Goal: Obtain resource: Download file/media

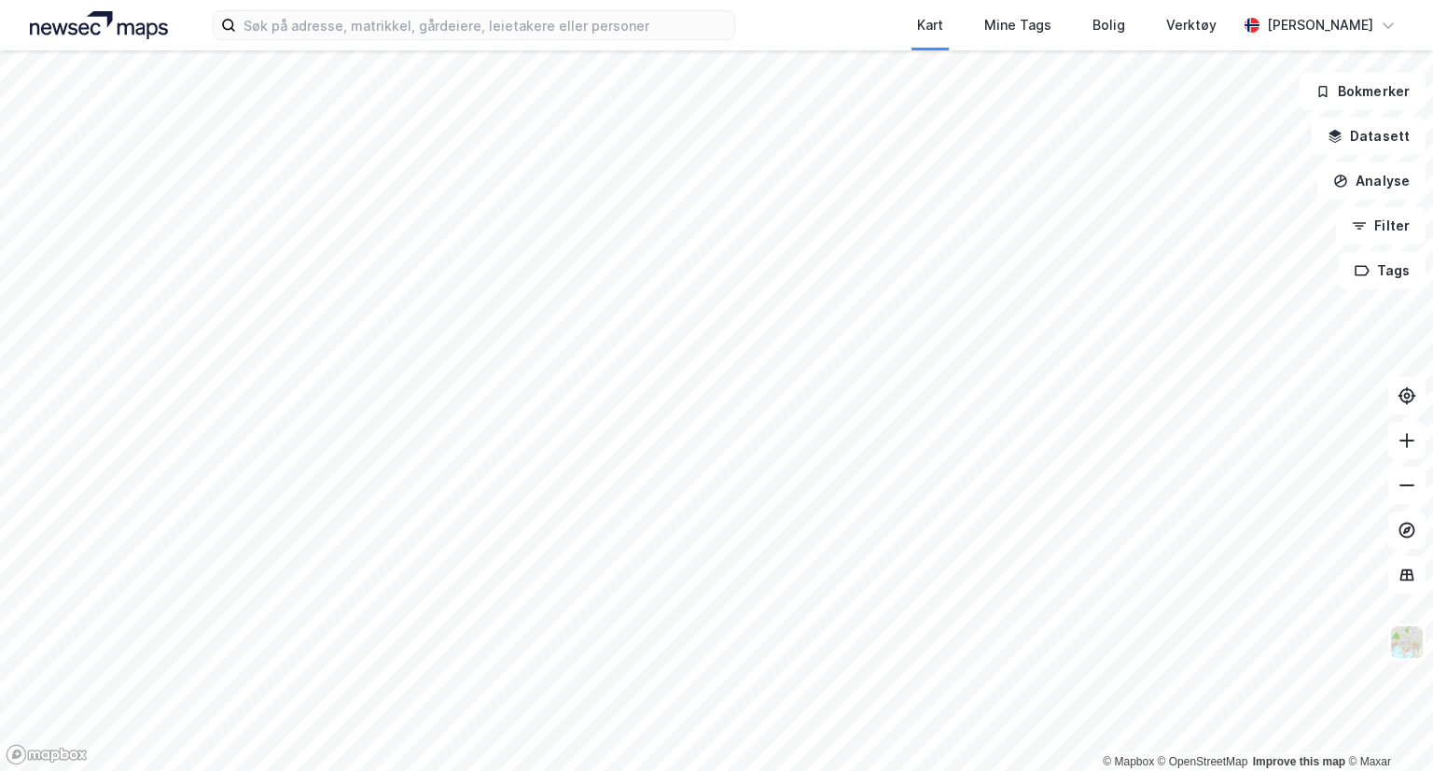
click at [119, 32] on img at bounding box center [99, 25] width 138 height 28
click at [82, 21] on img at bounding box center [99, 25] width 138 height 28
click at [71, 28] on img at bounding box center [99, 25] width 138 height 28
click at [94, 27] on img at bounding box center [99, 25] width 138 height 28
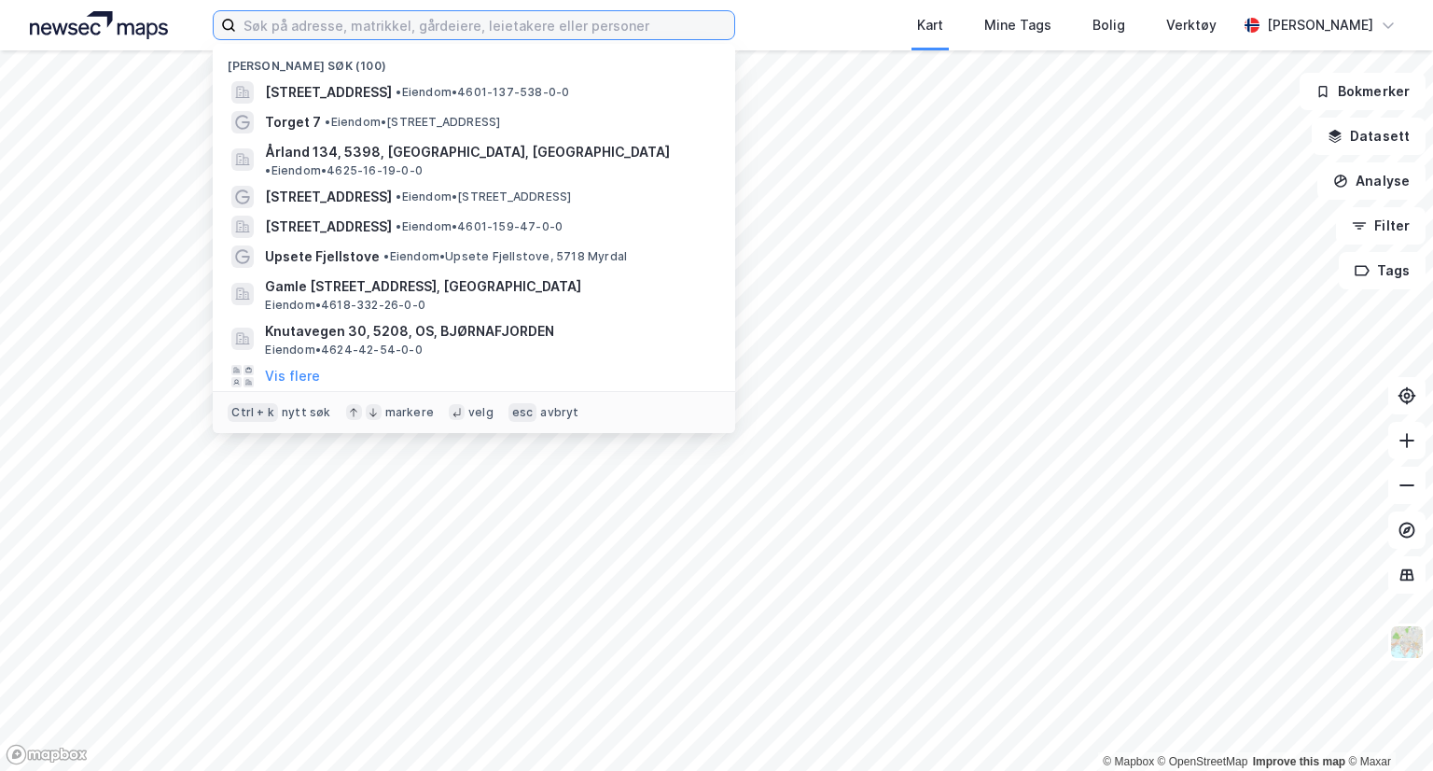
click at [490, 20] on input at bounding box center [485, 25] width 498 height 28
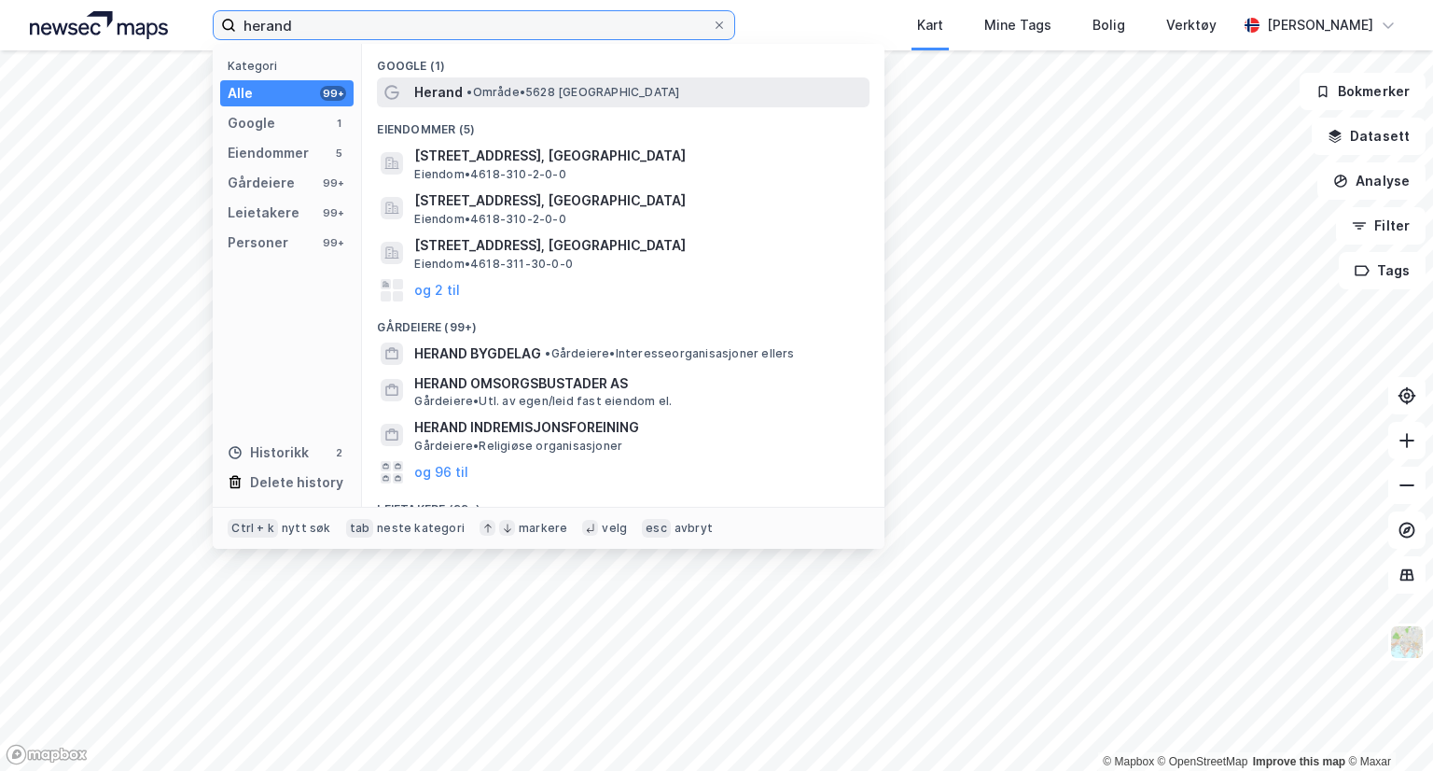
type input "herand"
click at [454, 91] on span "Herand" at bounding box center [438, 92] width 49 height 22
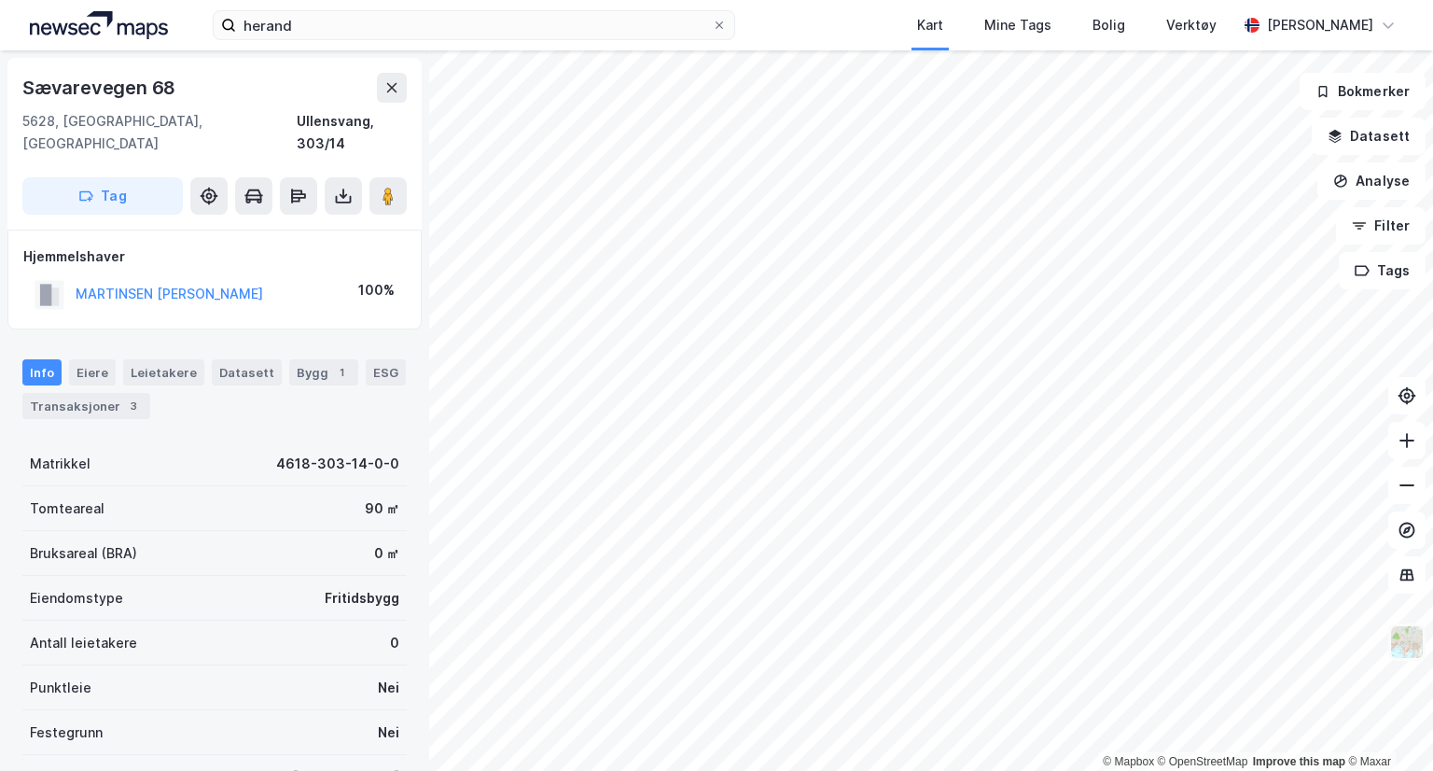
click at [1399, 652] on img at bounding box center [1406, 641] width 35 height 35
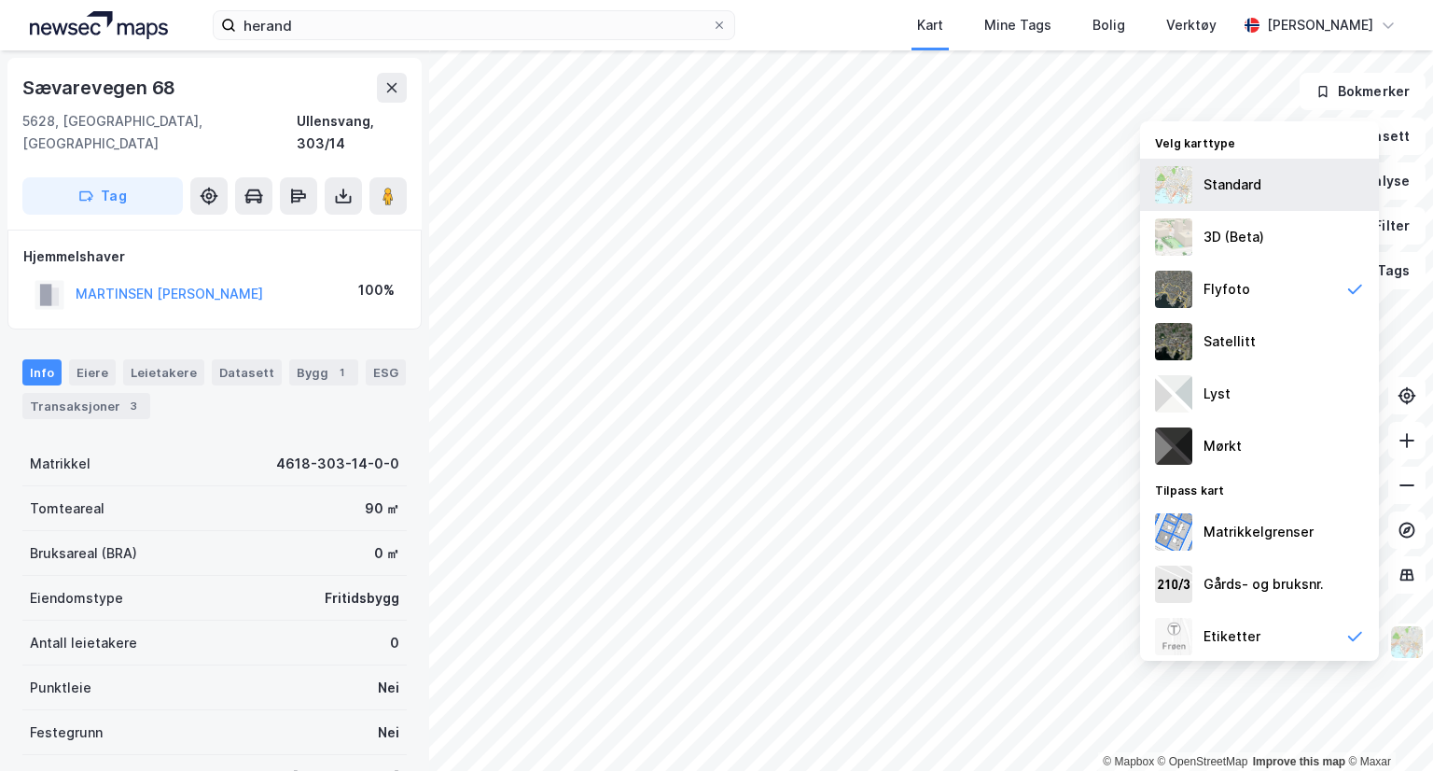
click at [1208, 182] on div "Standard" at bounding box center [1233, 185] width 58 height 22
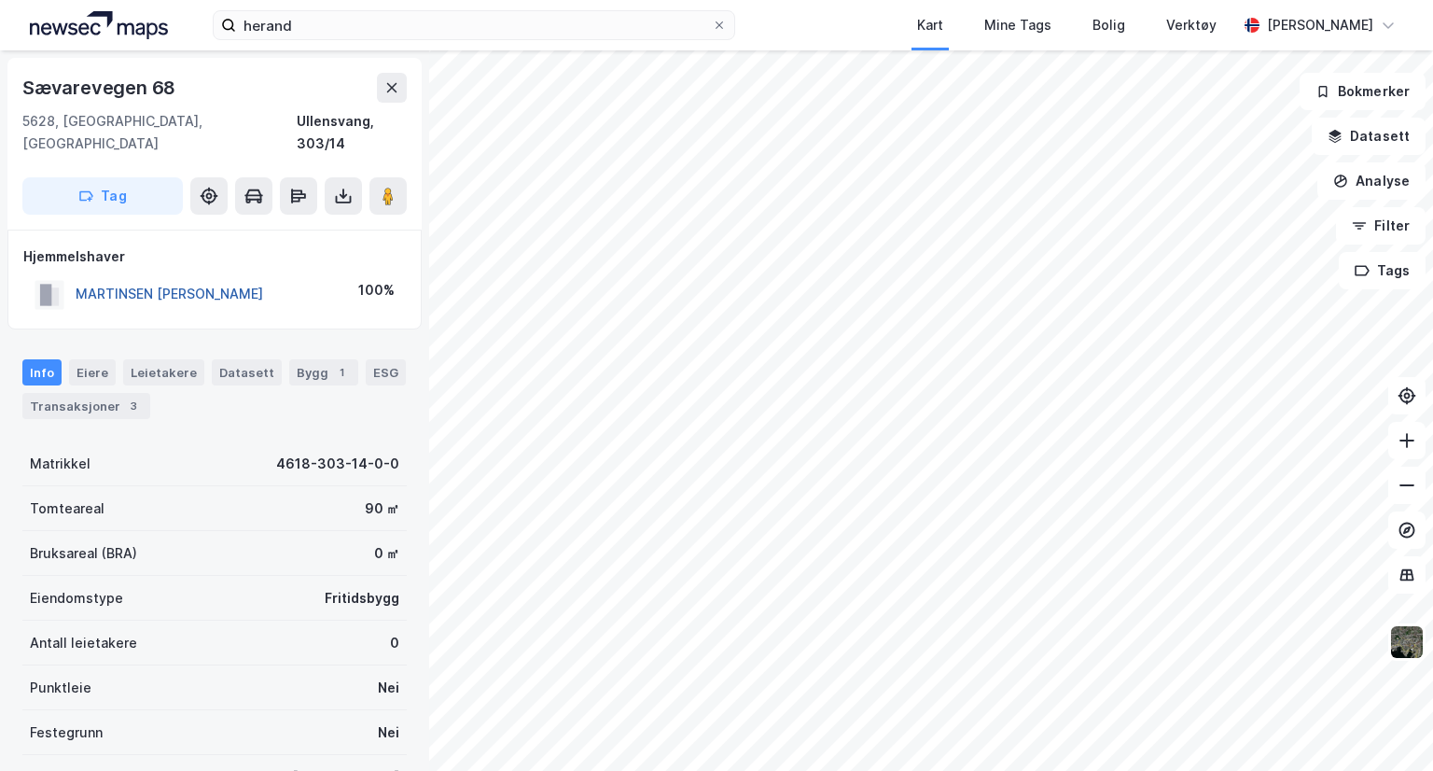
click at [0, 0] on button "MARTINSEN [PERSON_NAME]" at bounding box center [0, 0] width 0 height 0
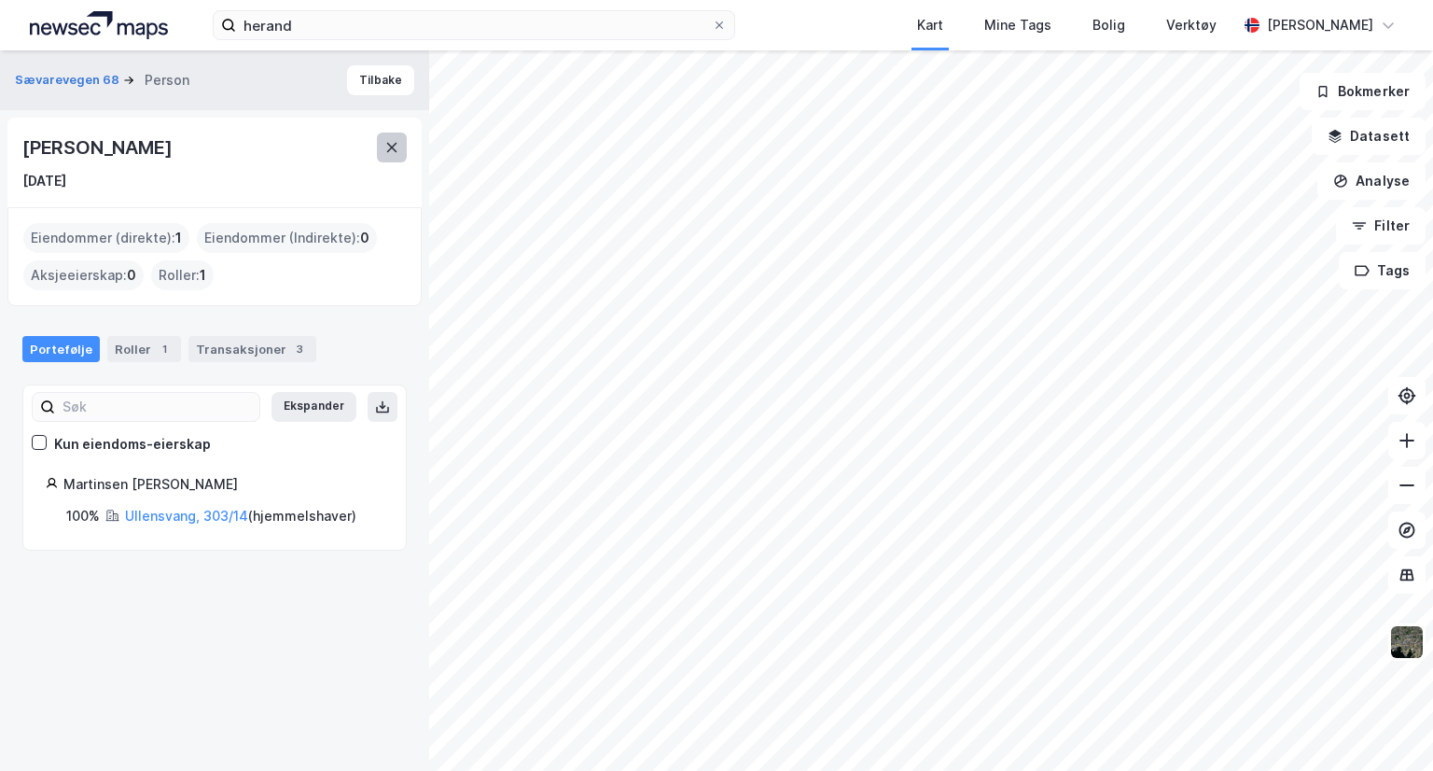
click at [383, 149] on button at bounding box center [392, 147] width 30 height 30
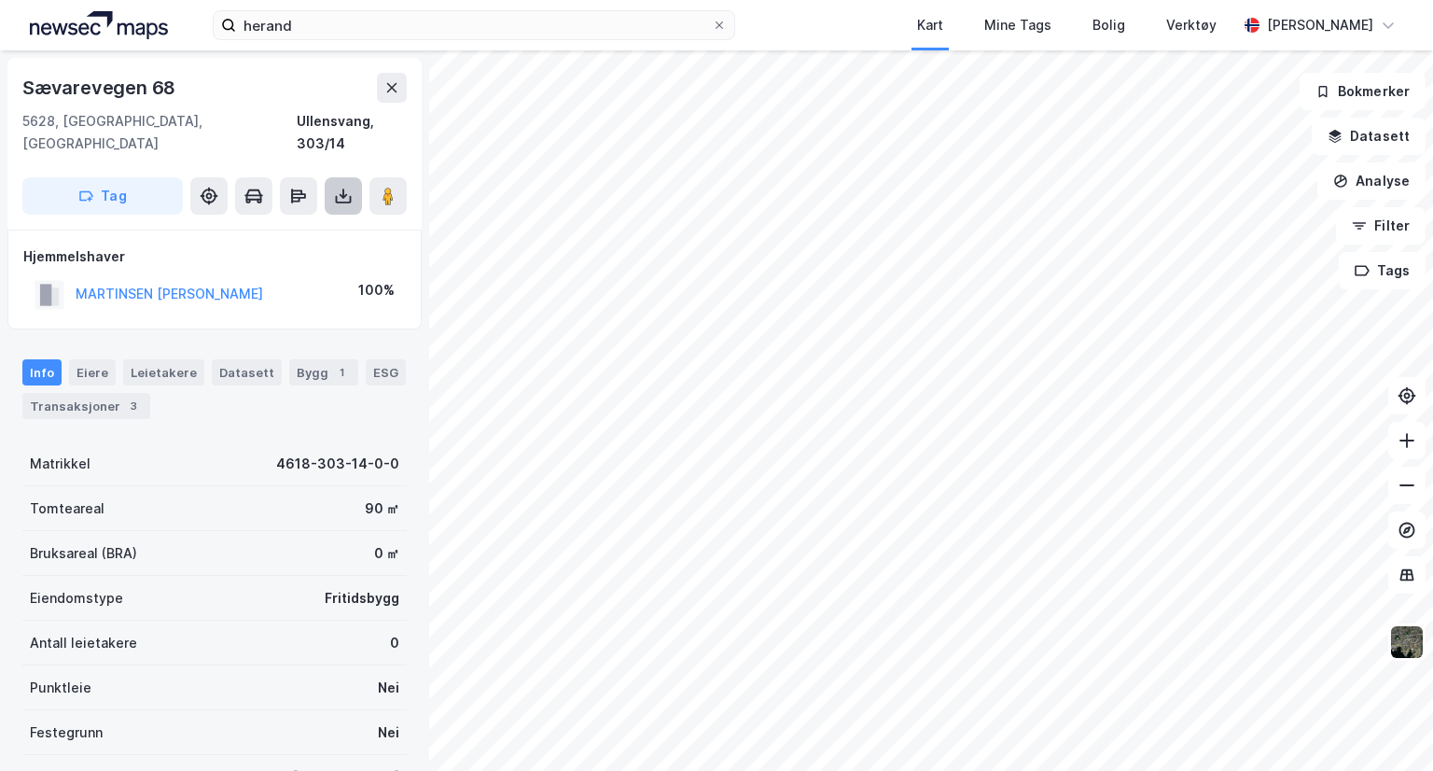
click at [341, 187] on icon at bounding box center [343, 196] width 19 height 19
click at [270, 226] on div "Last ned grunnbok" at bounding box center [251, 233] width 108 height 15
click at [340, 187] on icon at bounding box center [343, 196] width 19 height 19
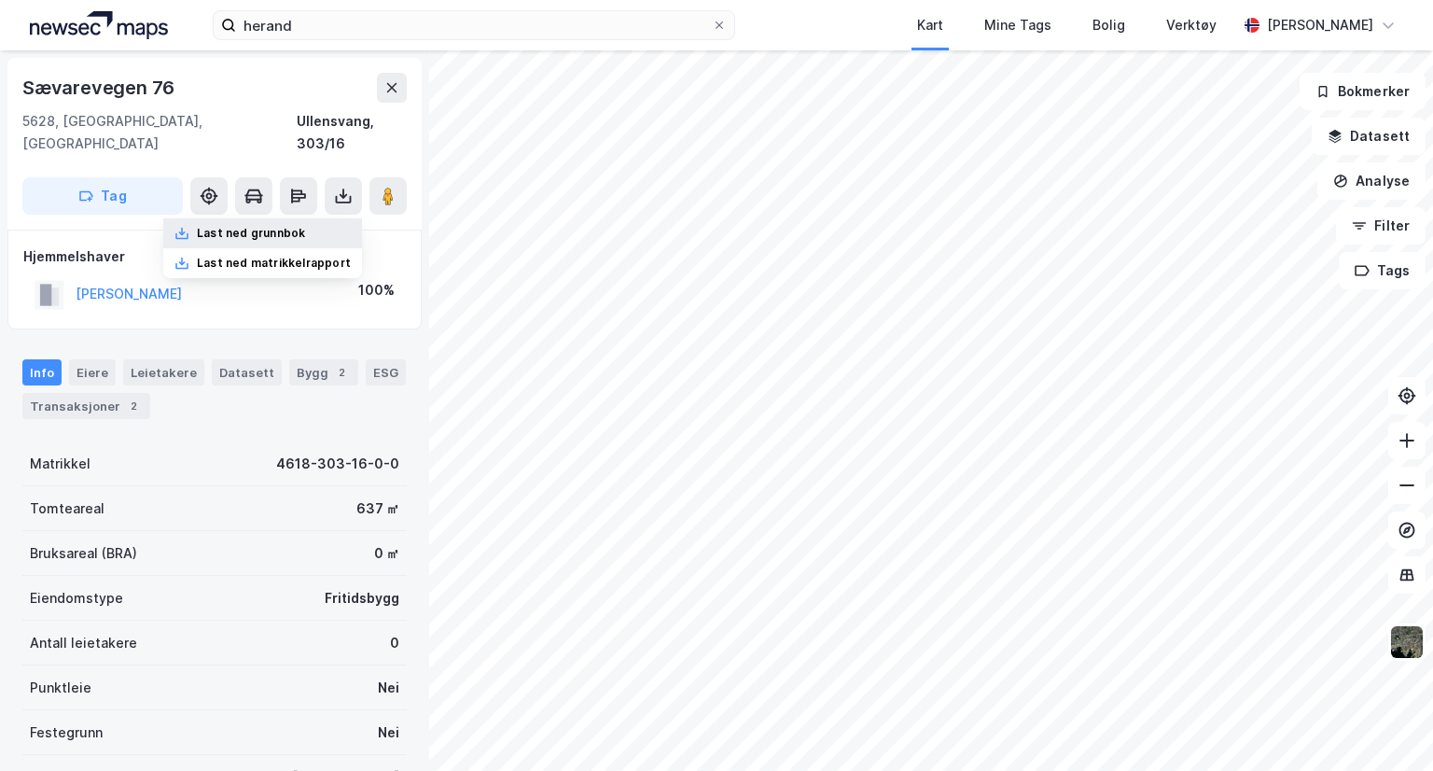
click at [270, 226] on div "Last ned grunnbok" at bounding box center [251, 233] width 108 height 15
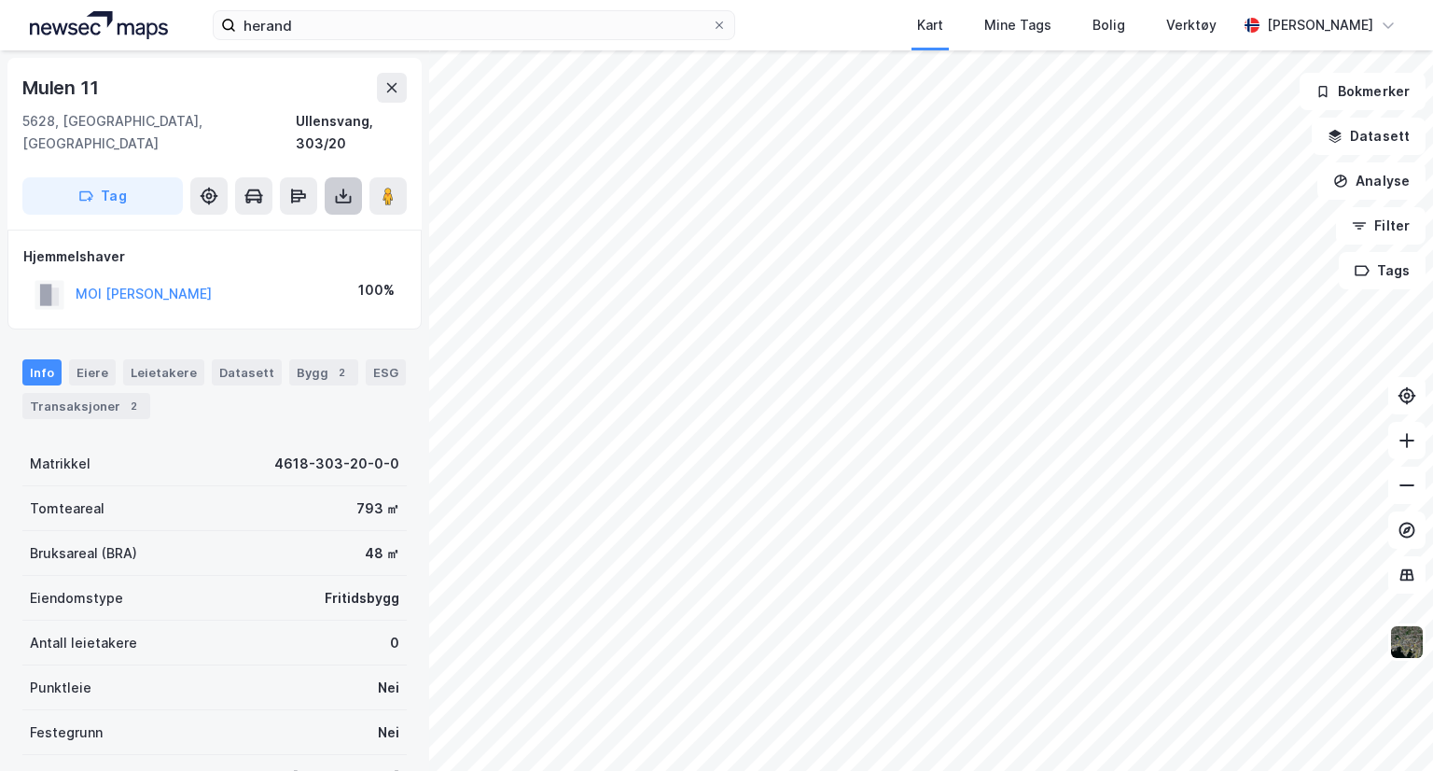
click at [343, 187] on icon at bounding box center [343, 196] width 19 height 19
click at [269, 226] on div "Last ned grunnbok" at bounding box center [251, 233] width 108 height 15
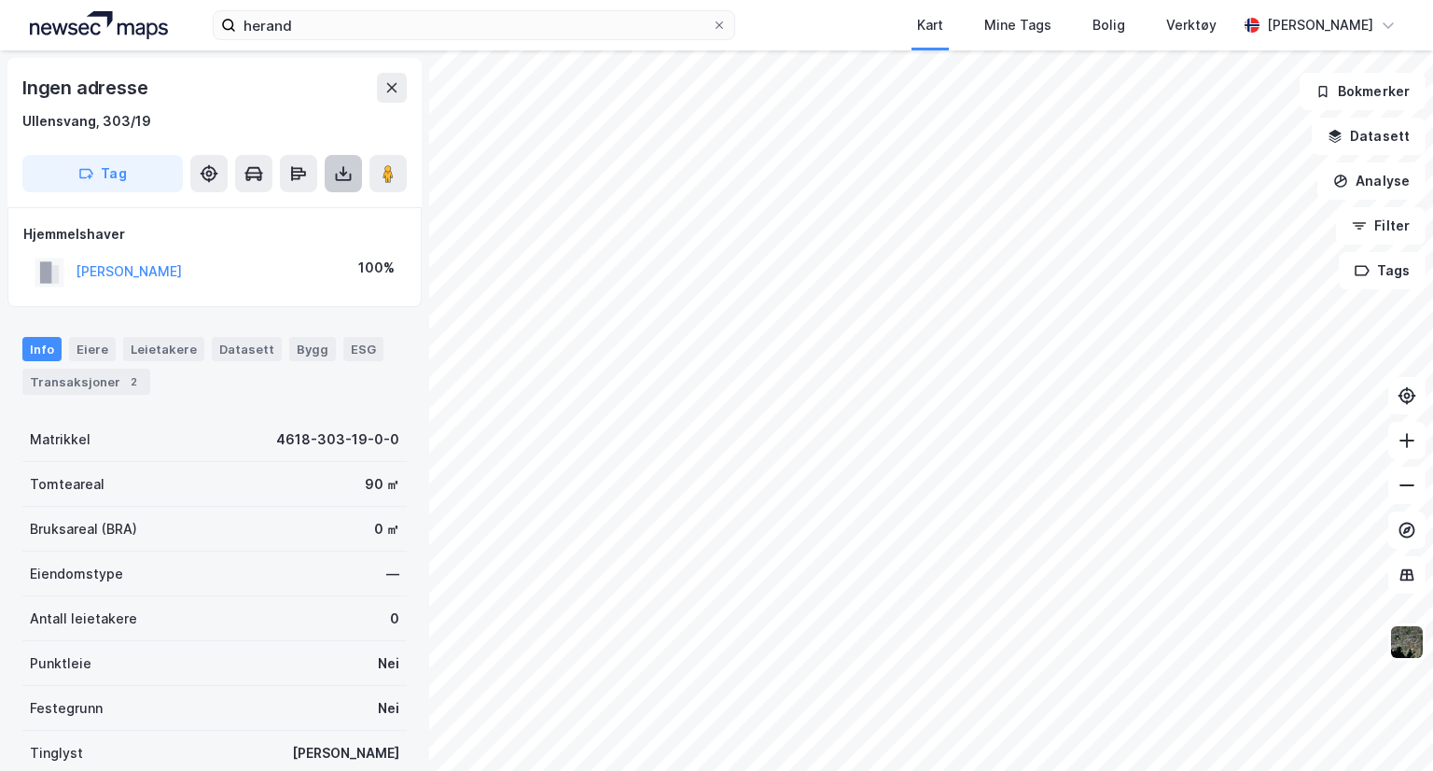
click at [344, 173] on icon at bounding box center [343, 174] width 7 height 5
click at [260, 213] on div "Last ned grunnbok" at bounding box center [251, 210] width 108 height 15
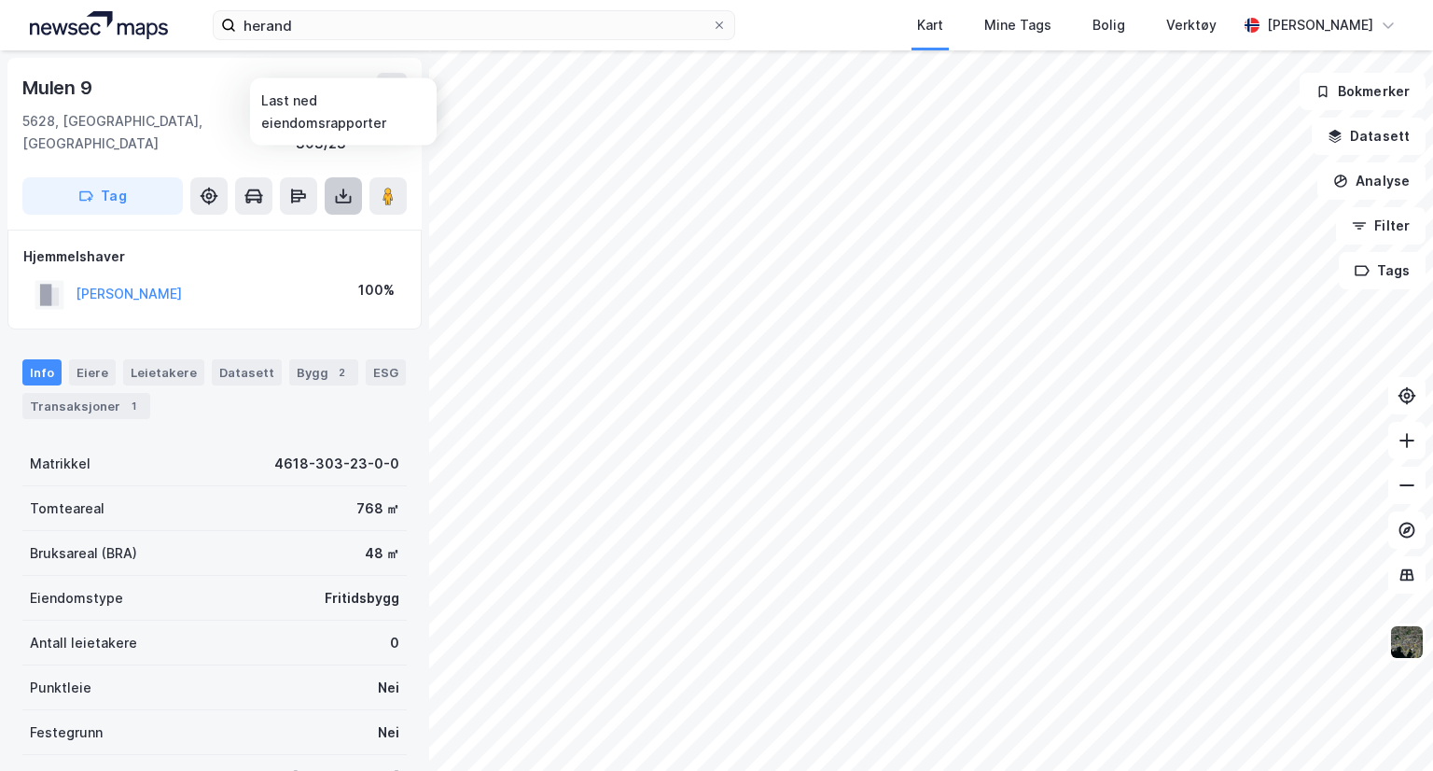
click at [340, 194] on icon at bounding box center [343, 196] width 7 height 5
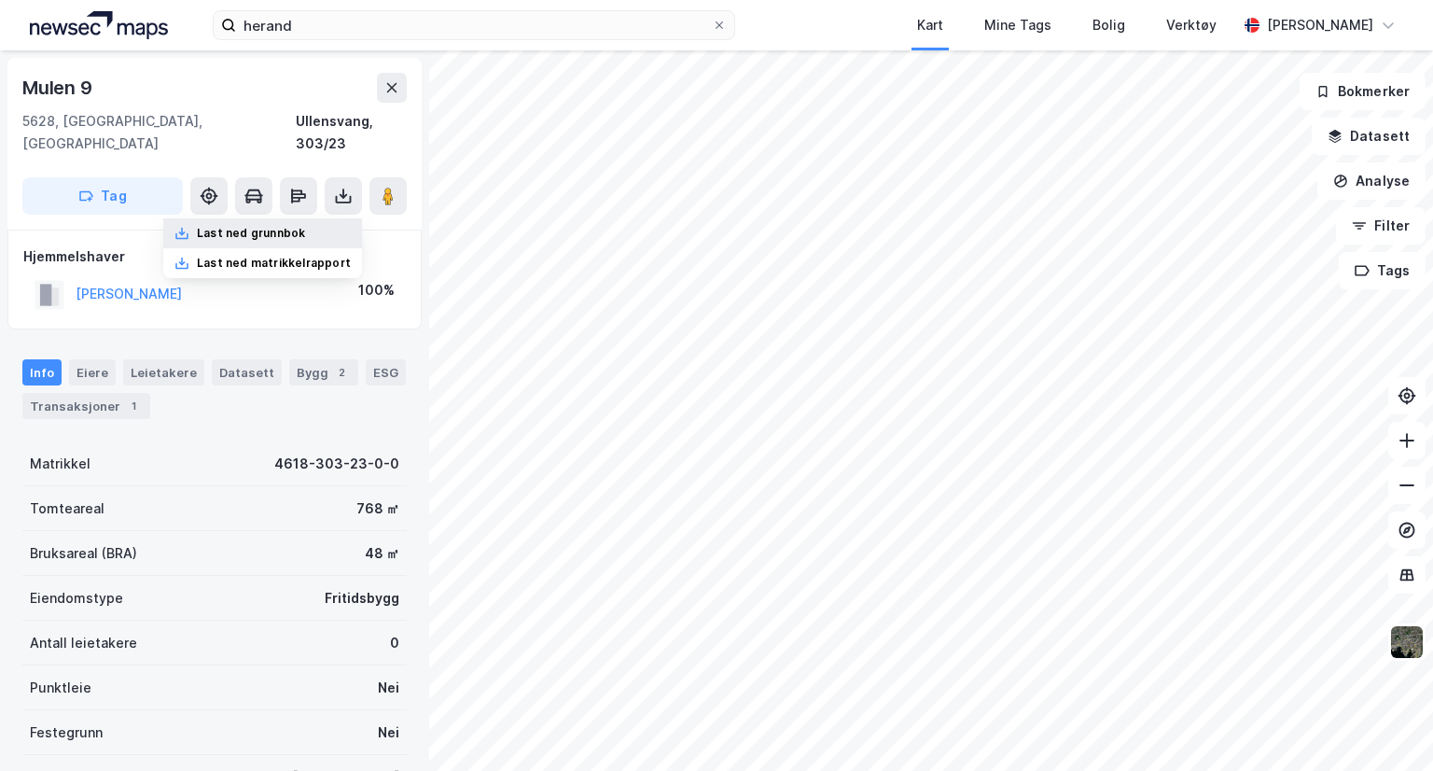
click at [291, 218] on div "Last ned grunnbok" at bounding box center [262, 233] width 199 height 30
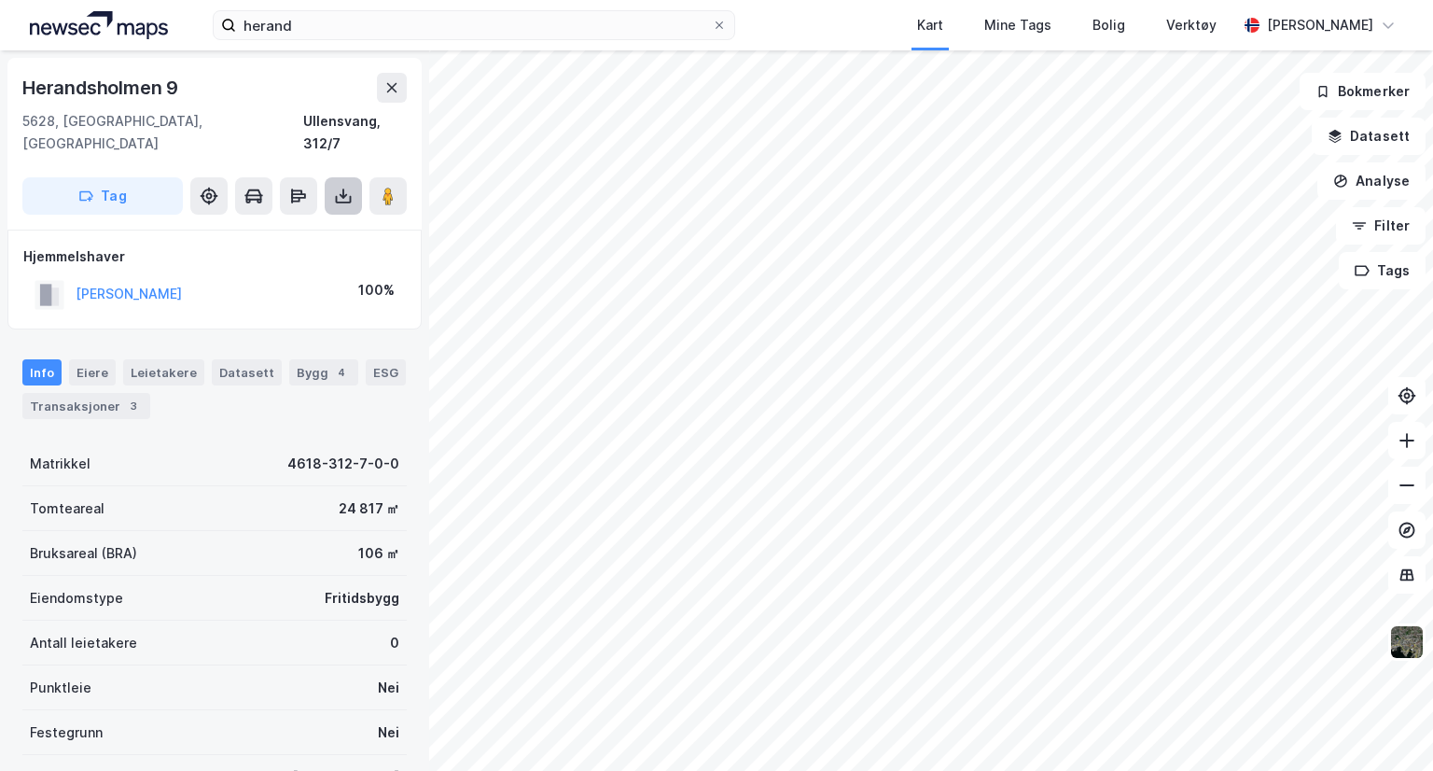
click at [340, 194] on icon at bounding box center [343, 196] width 7 height 5
click at [274, 226] on div "Last ned grunnbok" at bounding box center [251, 233] width 108 height 15
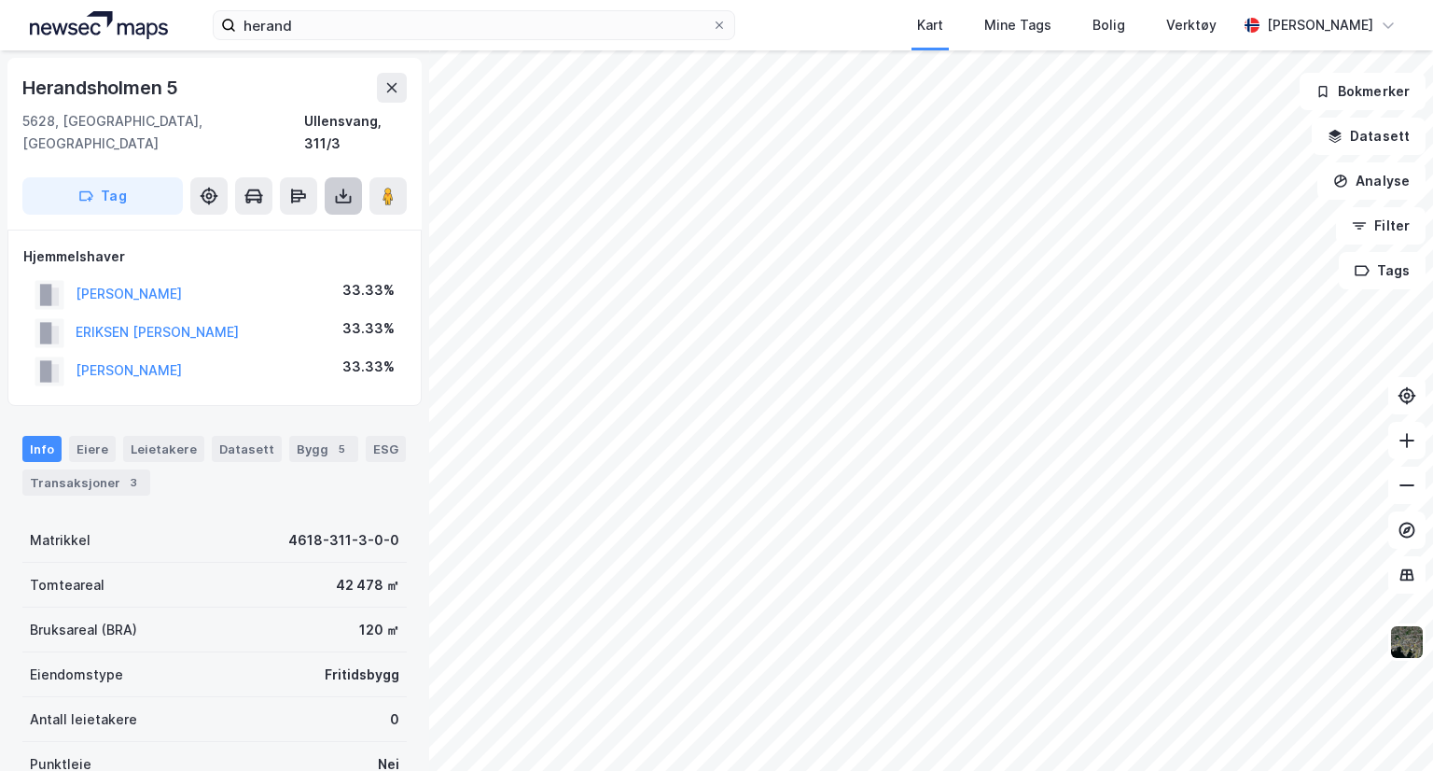
click at [340, 194] on icon at bounding box center [343, 196] width 7 height 5
click at [290, 226] on div "Last ned grunnbok" at bounding box center [251, 233] width 108 height 15
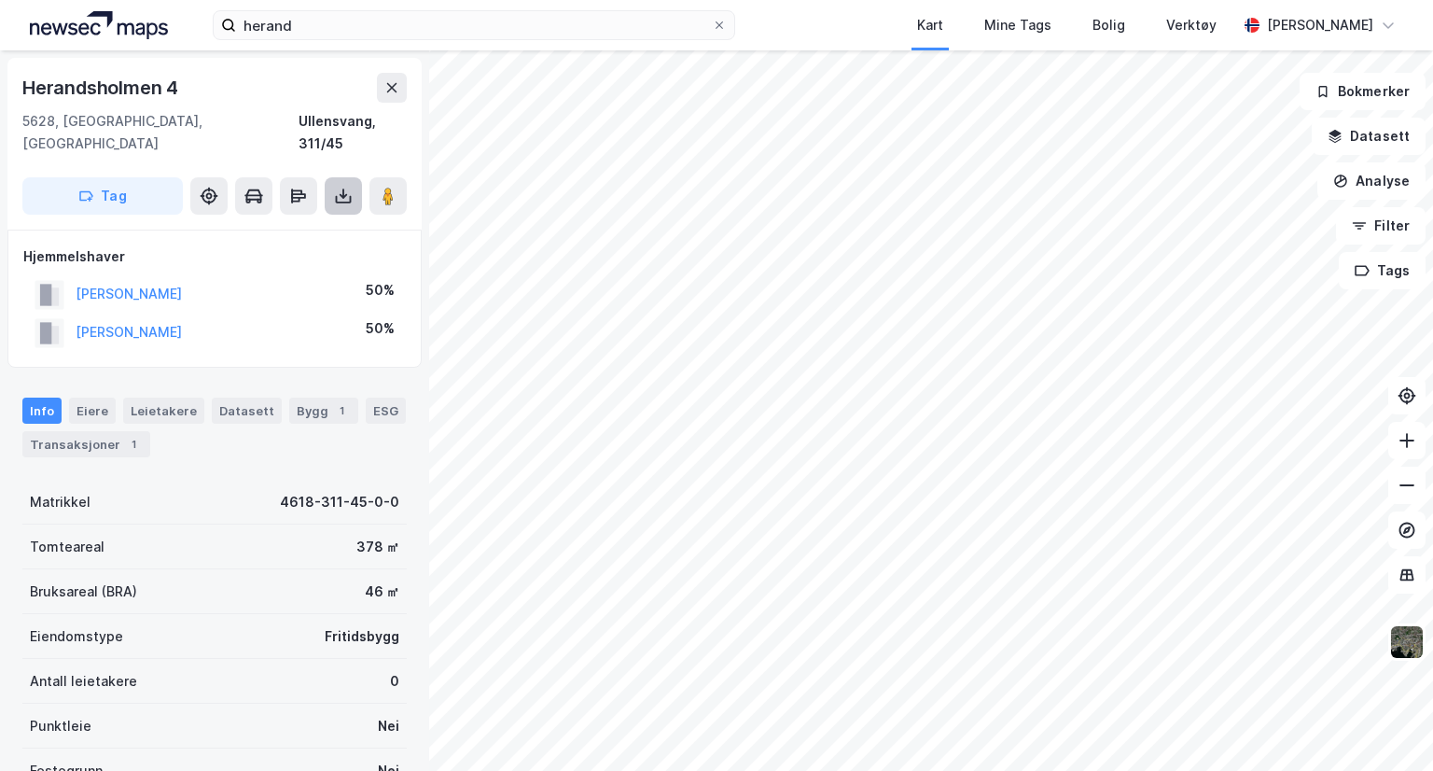
click at [344, 187] on icon at bounding box center [343, 196] width 19 height 19
click at [279, 226] on div "Last ned grunnbok" at bounding box center [251, 233] width 108 height 15
